Goal: Task Accomplishment & Management: Manage account settings

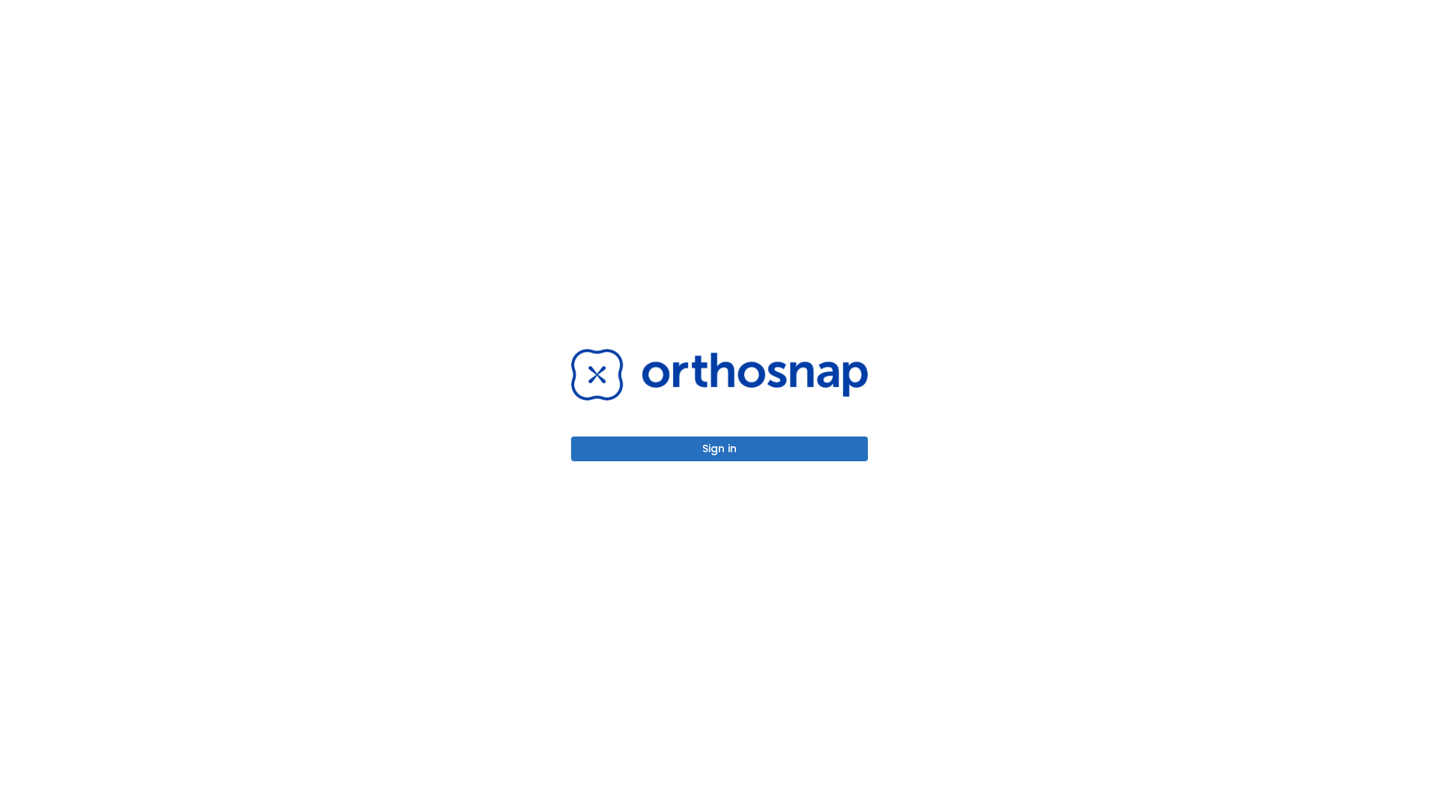
click at [720, 448] on button "Sign in" at bounding box center [719, 448] width 297 height 25
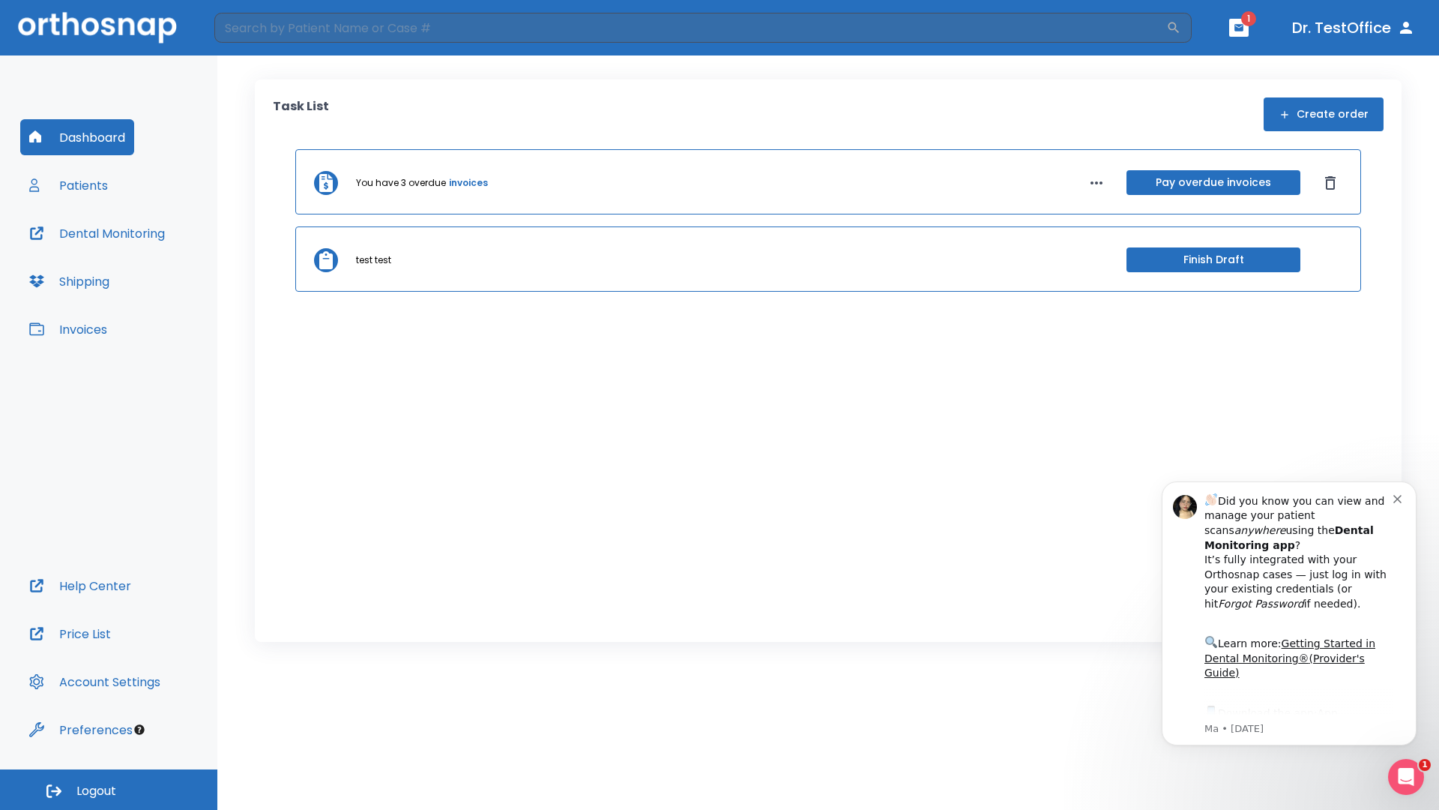
click at [109, 789] on span "Logout" at bounding box center [96, 791] width 40 height 16
